Goal: Transaction & Acquisition: Subscribe to service/newsletter

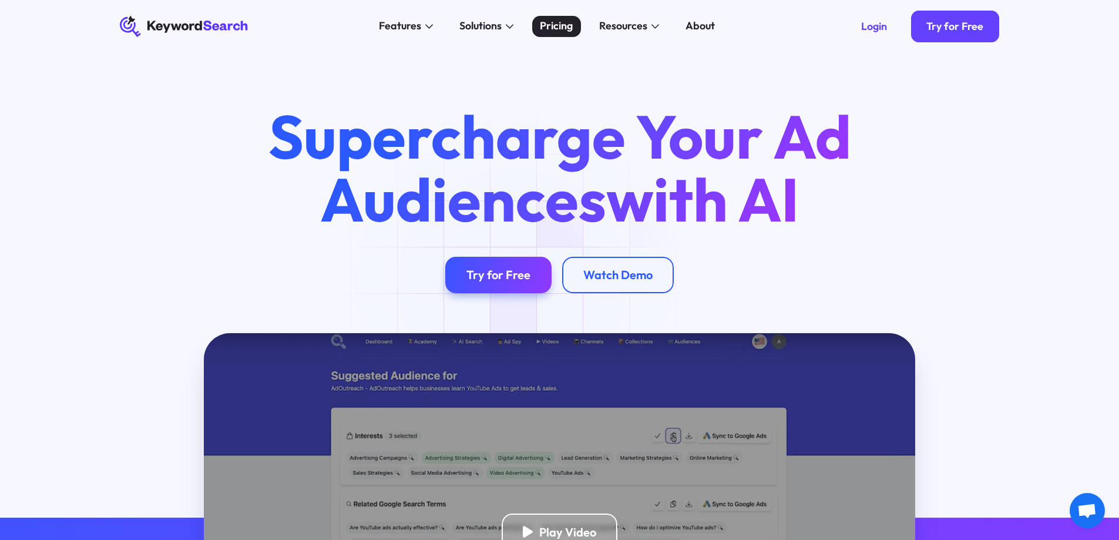
click at [565, 26] on div "Pricing" at bounding box center [556, 26] width 33 height 16
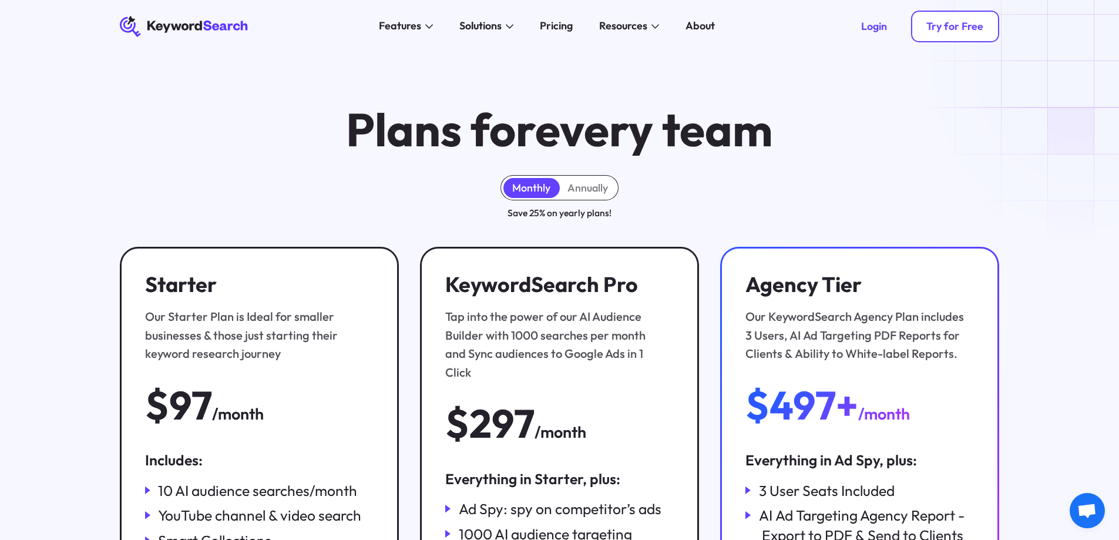
click at [953, 34] on link "Try for Free" at bounding box center [955, 27] width 89 height 32
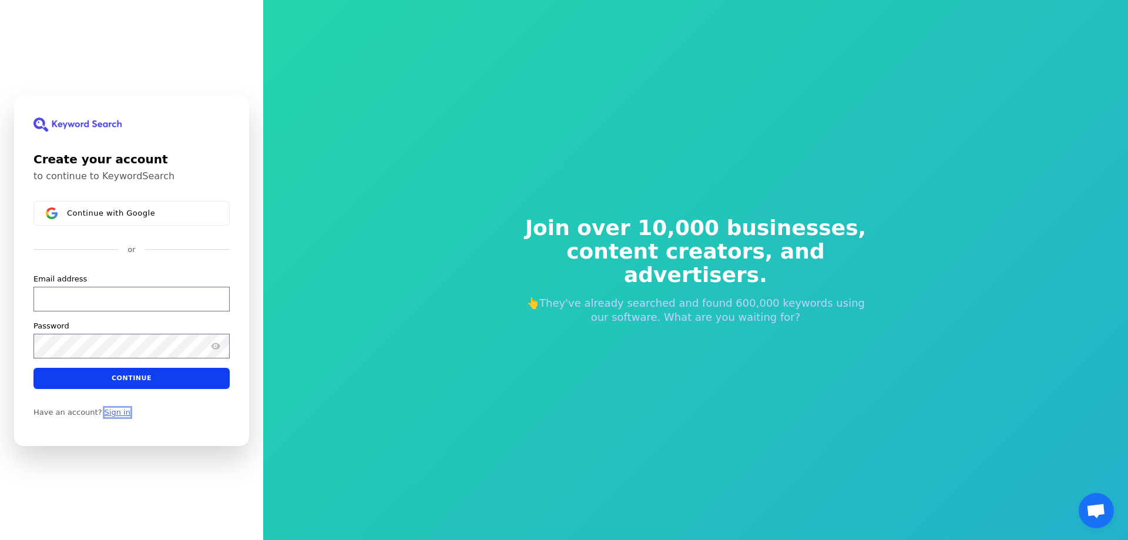
click at [109, 413] on link "Sign in" at bounding box center [118, 411] width 26 height 9
